Goal: Task Accomplishment & Management: Complete application form

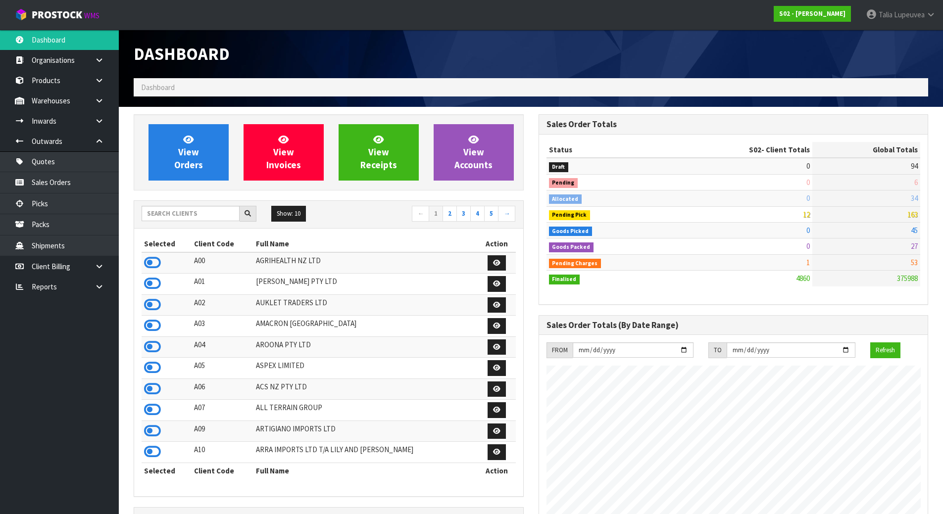
scroll to position [750, 405]
click at [158, 219] on input "text" at bounding box center [191, 213] width 98 height 15
type input "D05"
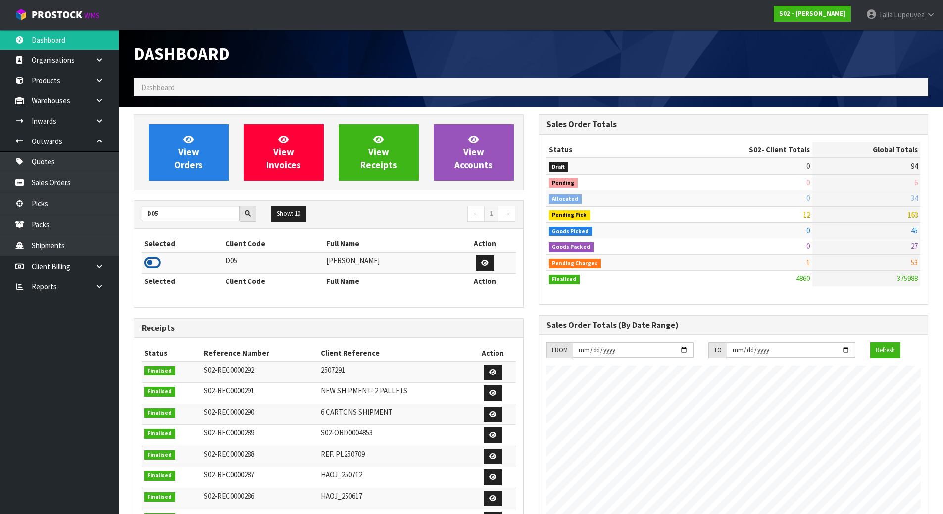
click at [157, 260] on icon at bounding box center [152, 262] width 17 height 15
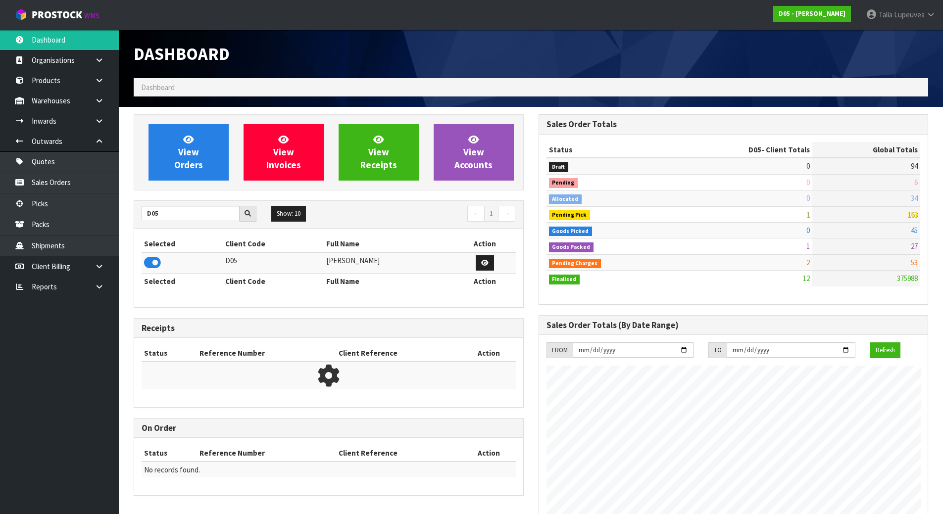
scroll to position [803, 405]
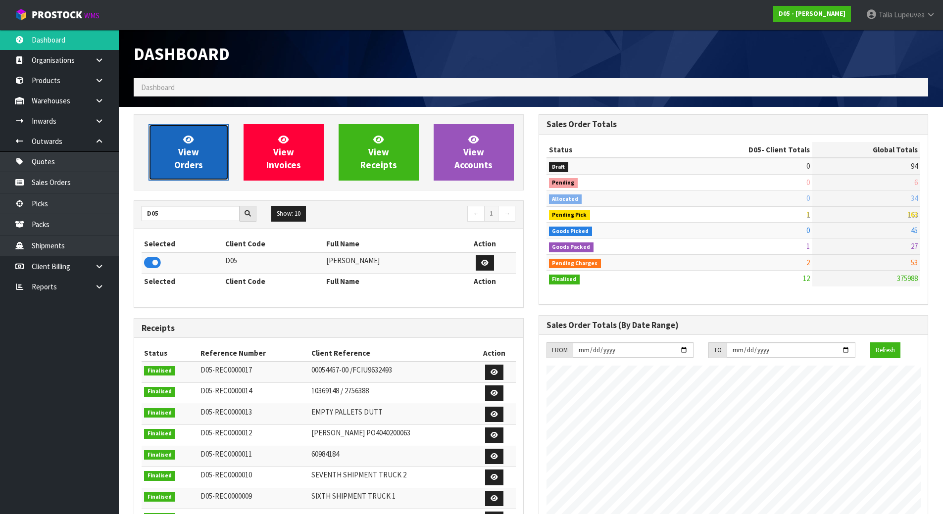
click at [153, 128] on link "View Orders" at bounding box center [189, 152] width 80 height 56
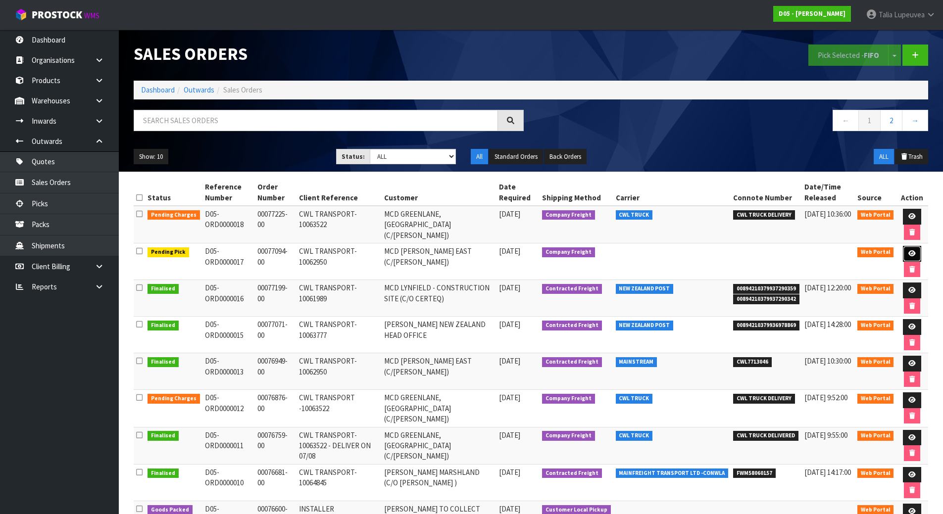
click at [909, 254] on icon at bounding box center [912, 254] width 7 height 6
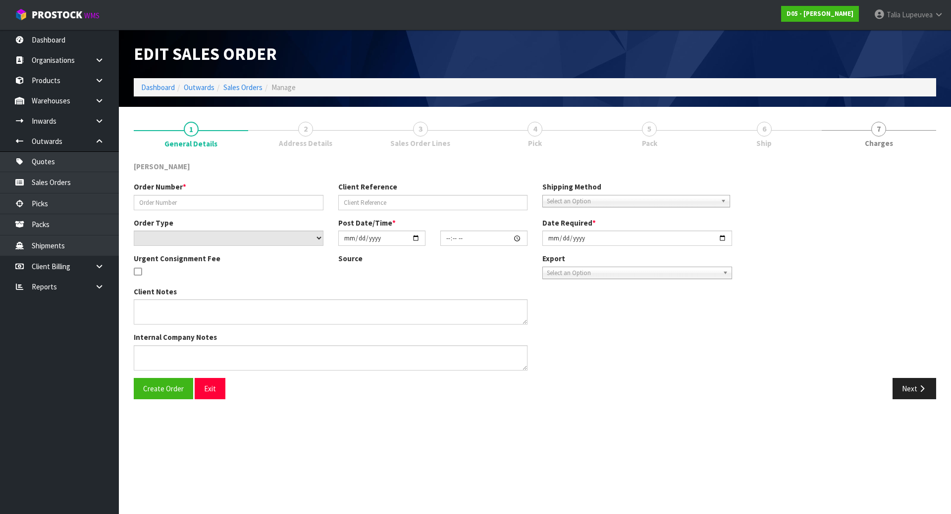
type input "00077094-00"
type input "CWL TRANSPORT-10062950"
select select "number:0"
type input "[DATE]"
type input "12:28:00.000"
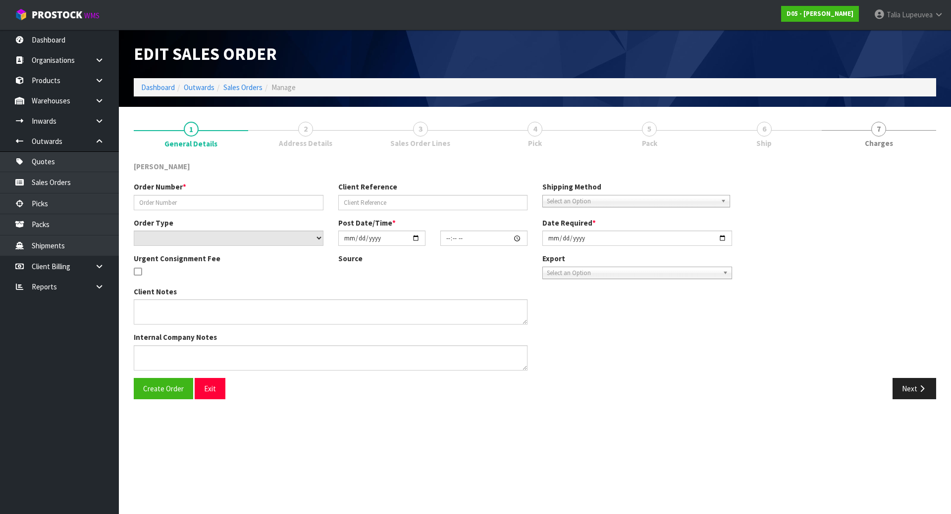
type input "[DATE]"
type textarea "PLEASE DELIVER BY 15/08 NO FORKLIFT ON SITE - DDD 15/8"
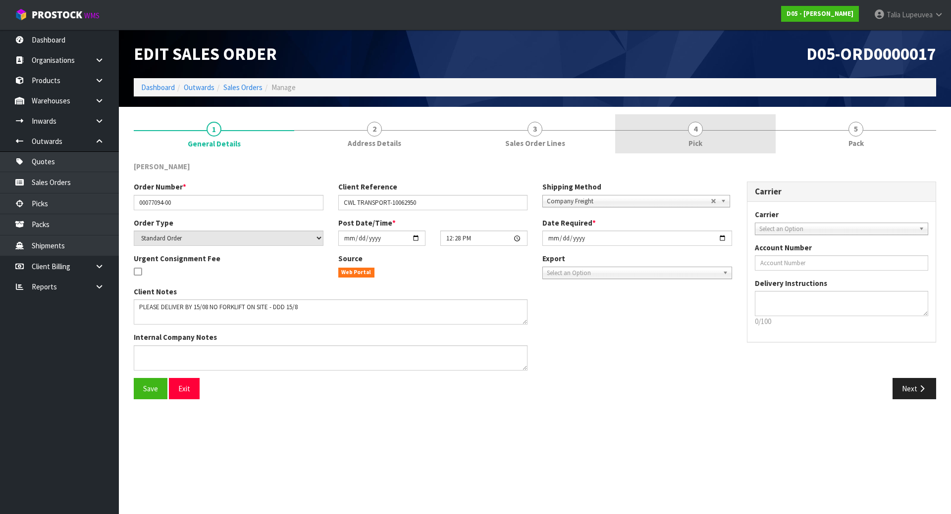
click at [739, 122] on link "4 Pick" at bounding box center [695, 133] width 160 height 39
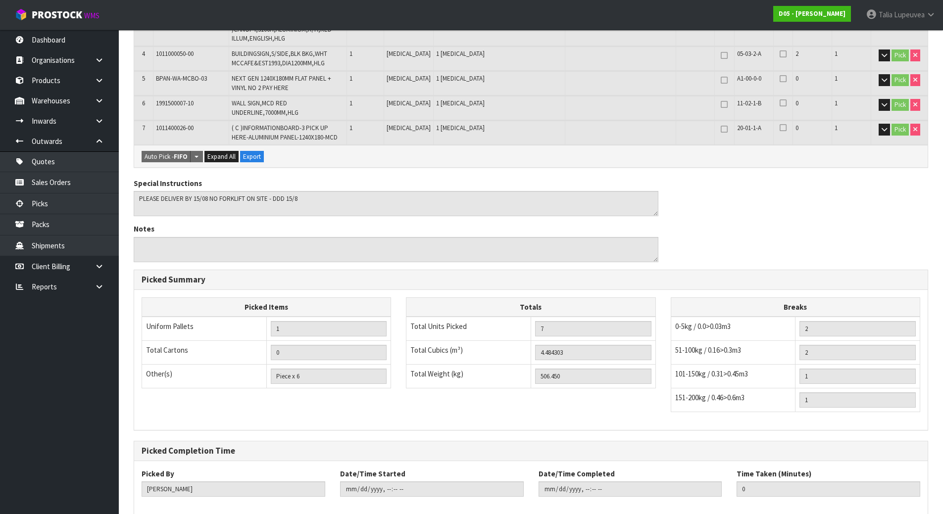
scroll to position [339, 0]
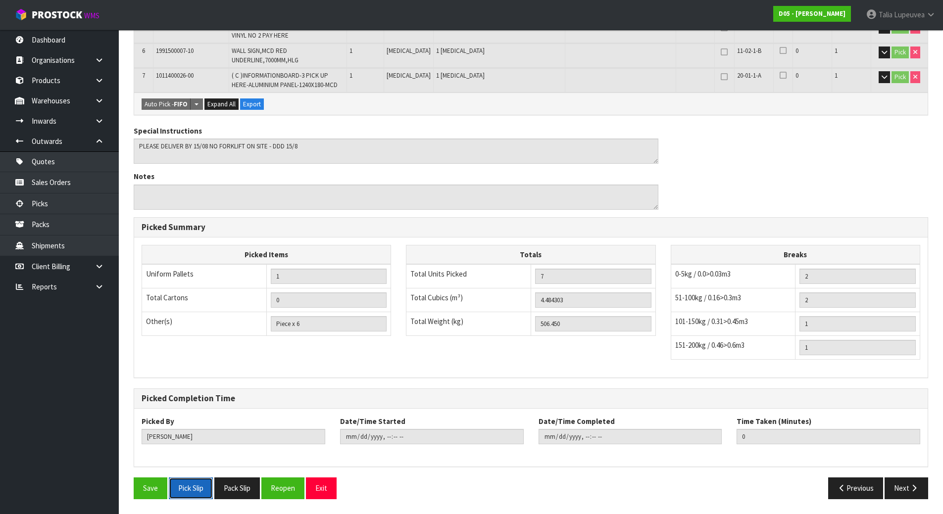
click at [192, 488] on button "Pick Slip" at bounding box center [191, 488] width 44 height 21
